Goal: Information Seeking & Learning: Understand process/instructions

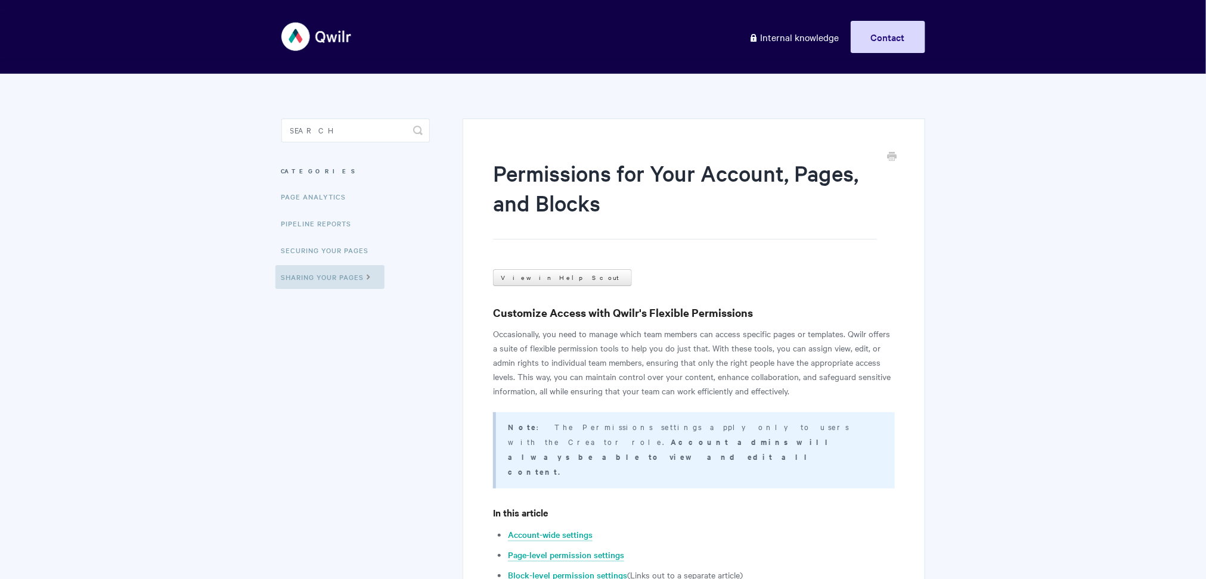
click at [336, 144] on aside "Toggle Search Categories Page Analytics Pipeline reports Securing Your Pages Sh…" at bounding box center [355, 214] width 148 height 191
click at [358, 139] on input "Search" at bounding box center [355, 131] width 148 height 24
type input "pdf"
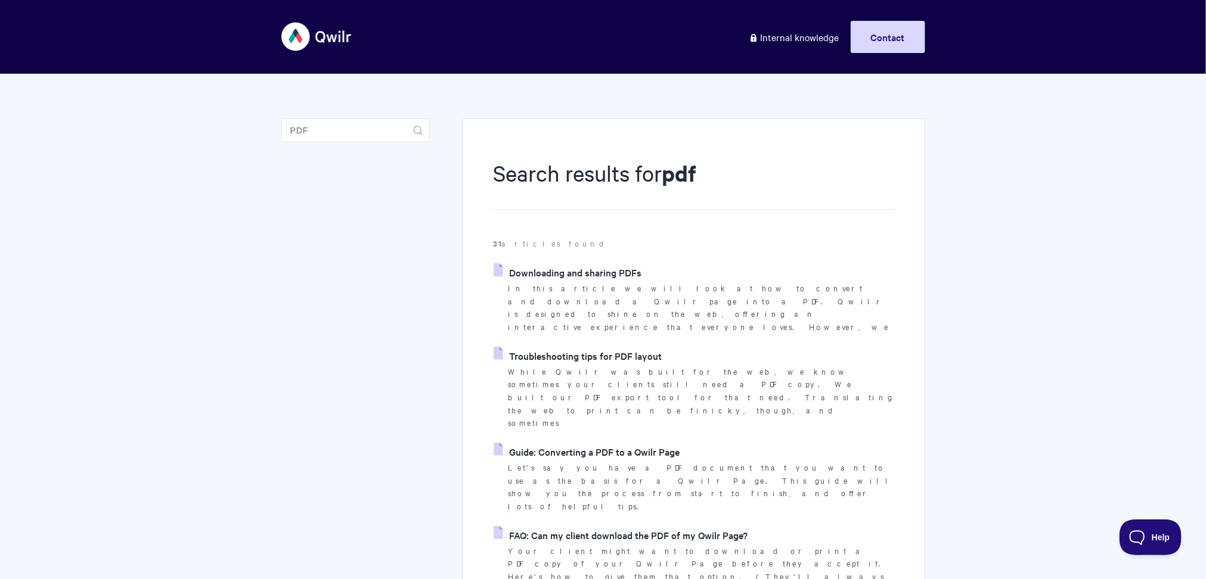
click at [548, 272] on link "Downloading and sharing PDFs" at bounding box center [568, 272] width 148 height 18
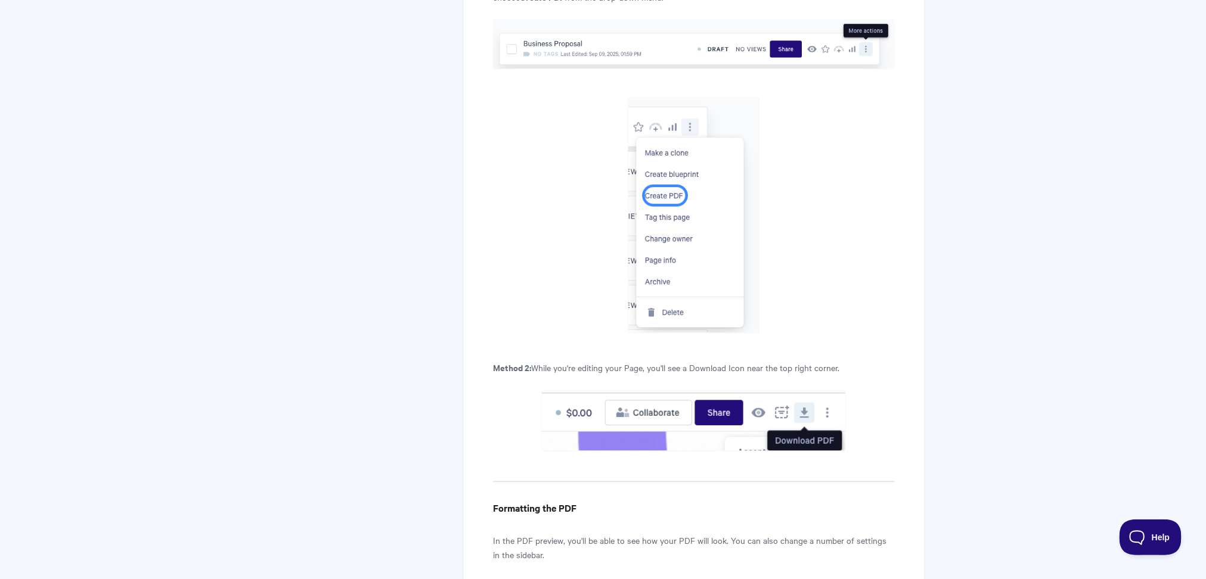
scroll to position [812, 0]
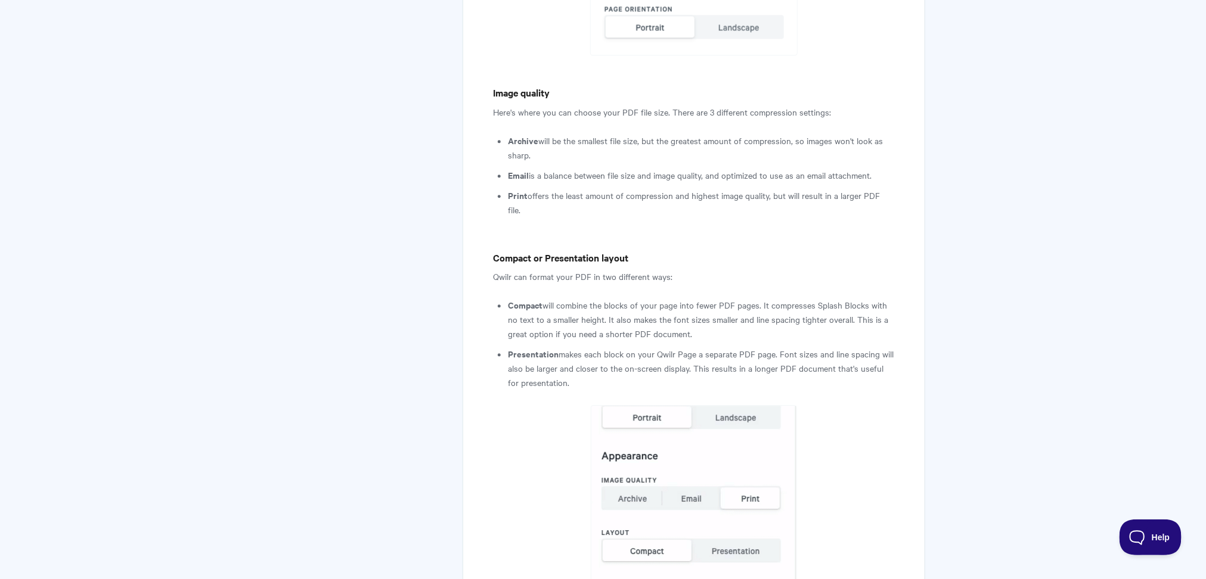
scroll to position [1635, 0]
